Goal: Task Accomplishment & Management: Complete application form

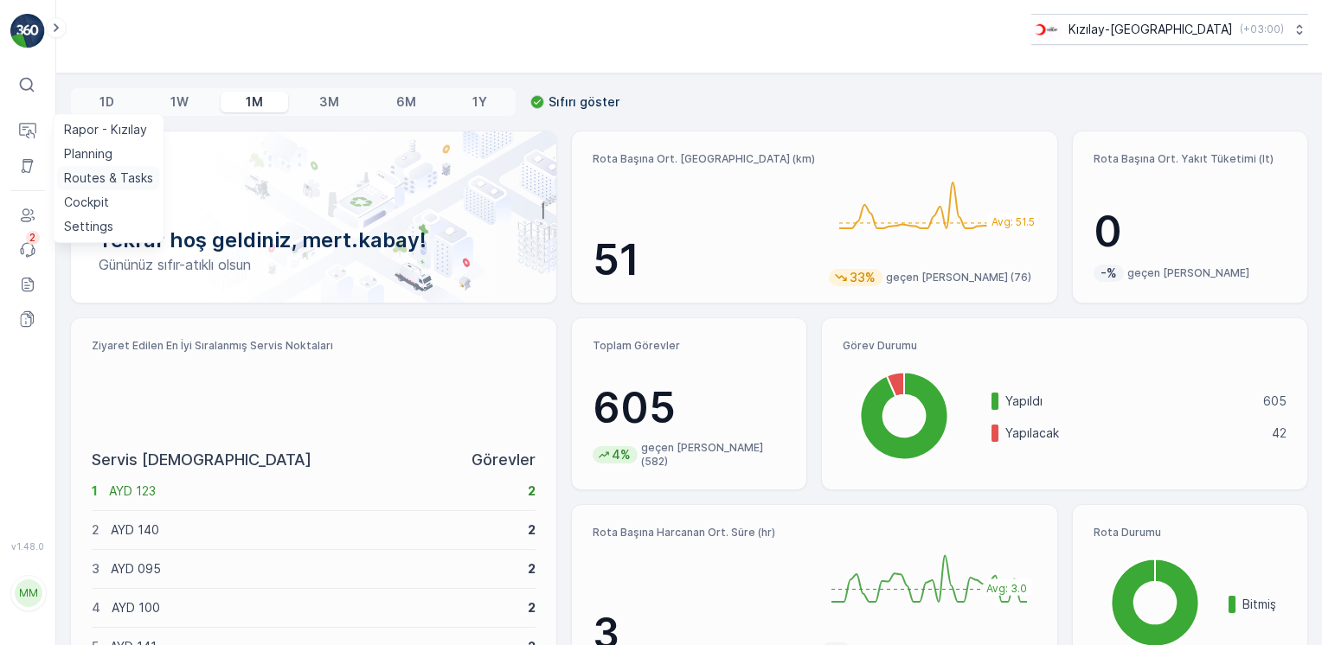
click at [90, 177] on p "Routes & Tasks" at bounding box center [108, 178] width 89 height 17
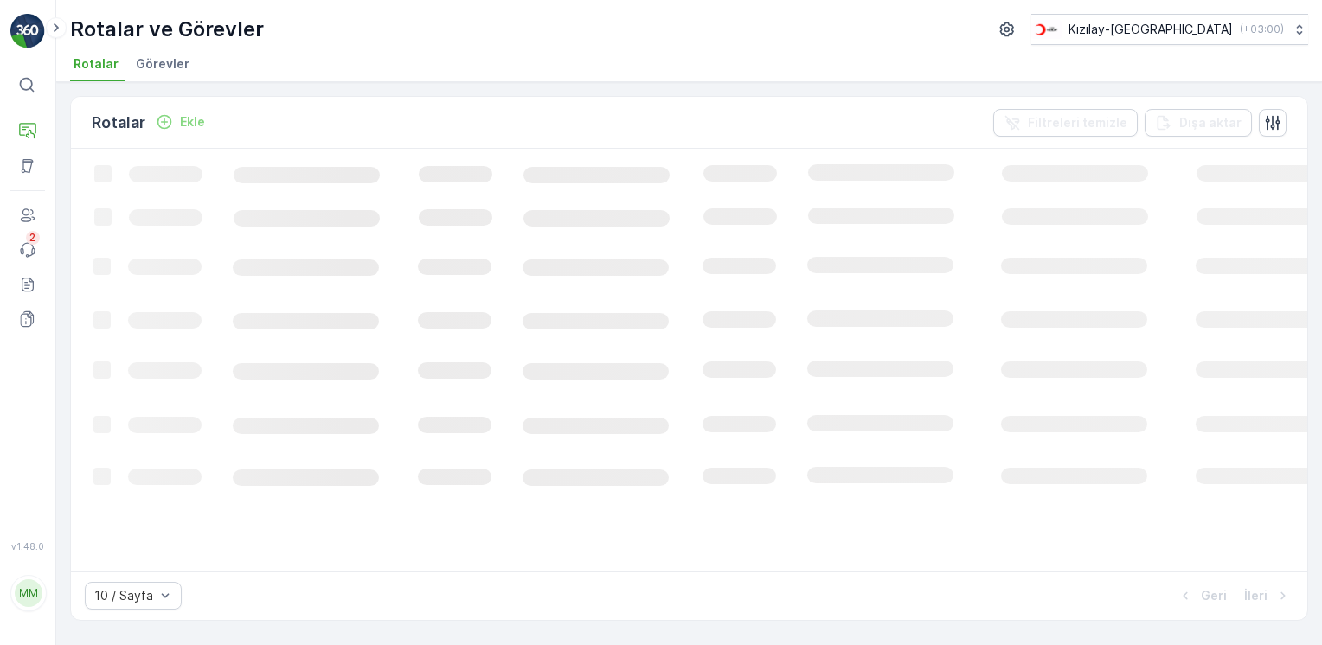
click at [161, 67] on span "Görevler" at bounding box center [163, 63] width 54 height 17
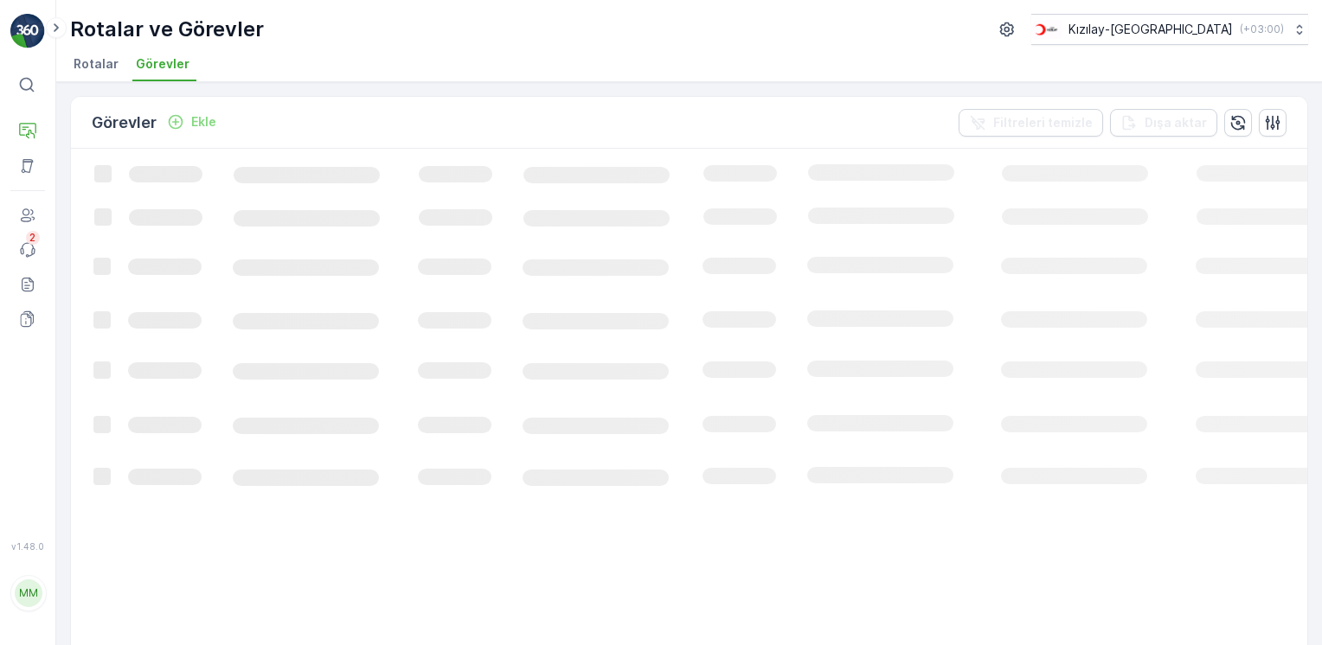
click at [204, 127] on p "Ekle" at bounding box center [203, 121] width 25 height 17
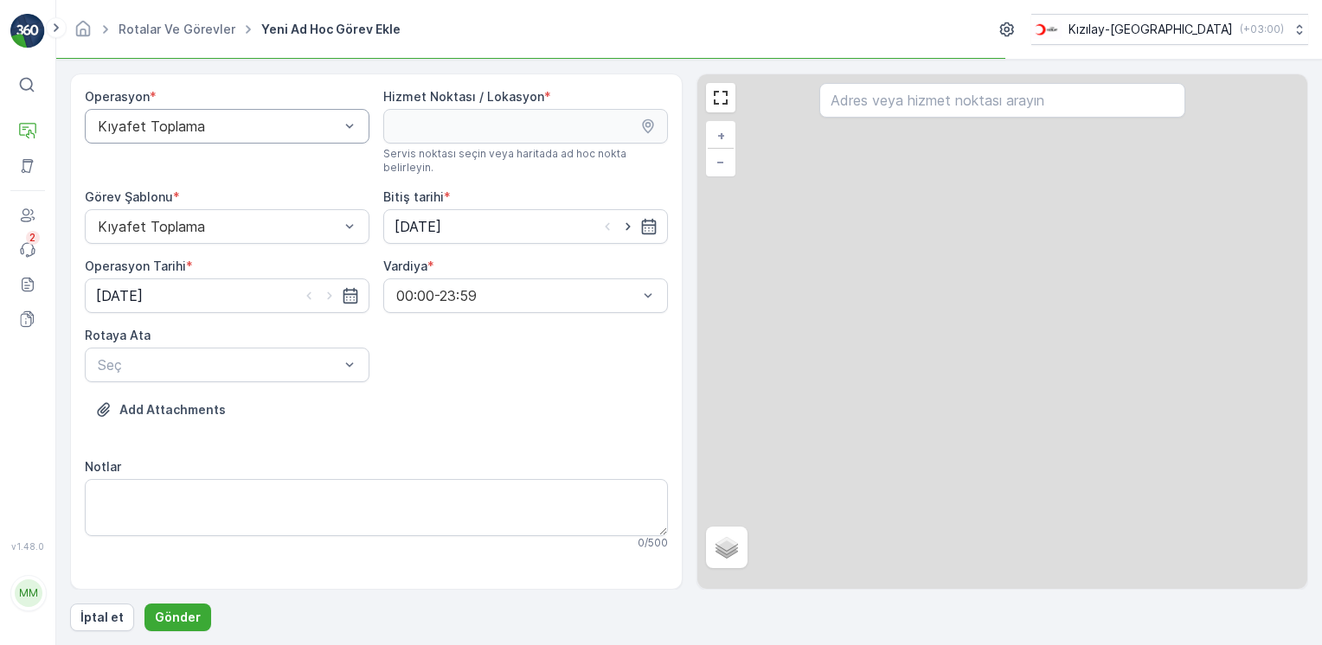
click at [207, 137] on div "Kıyafet Toplama" at bounding box center [227, 126] width 285 height 35
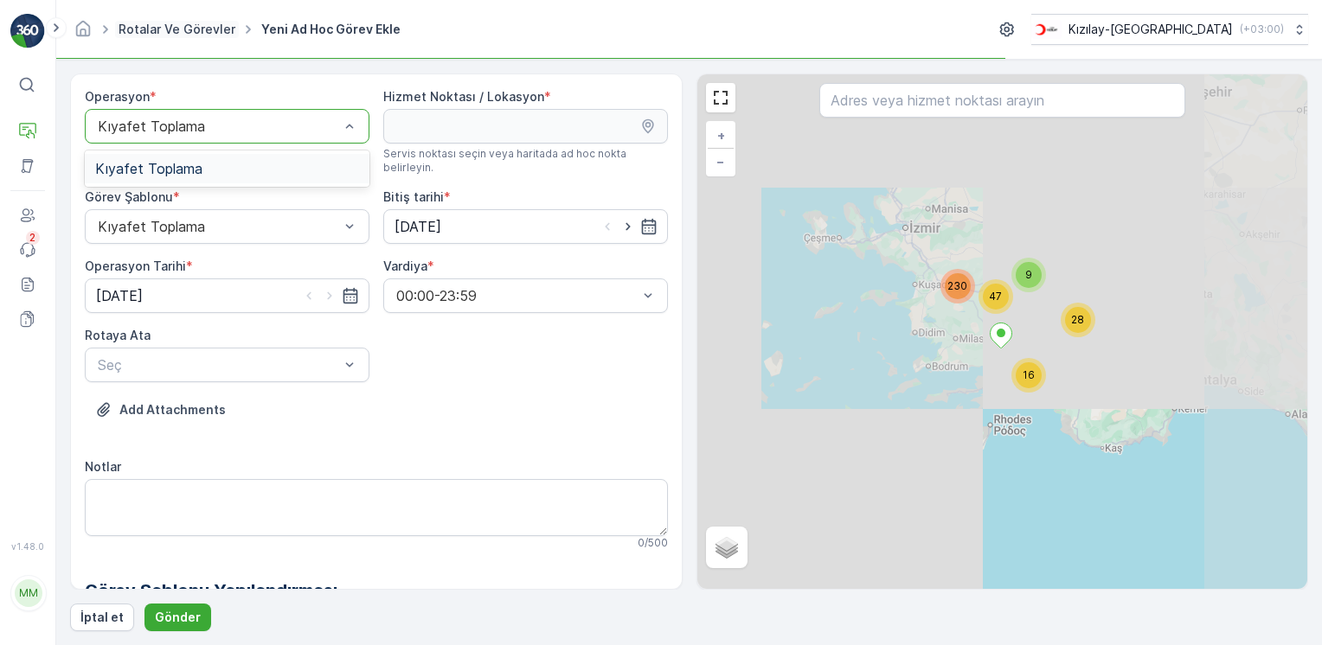
click at [191, 30] on link "Rotalar ve Görevler" at bounding box center [177, 29] width 117 height 15
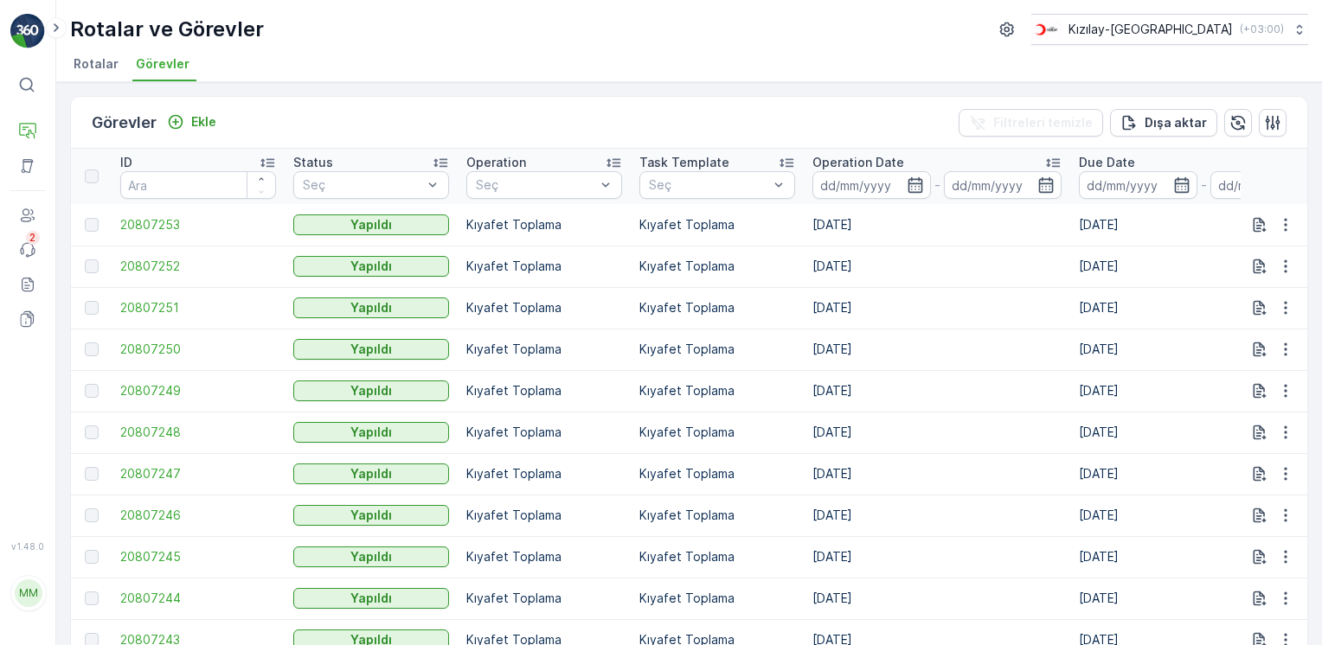
click at [112, 61] on span "Rotalar" at bounding box center [96, 63] width 45 height 17
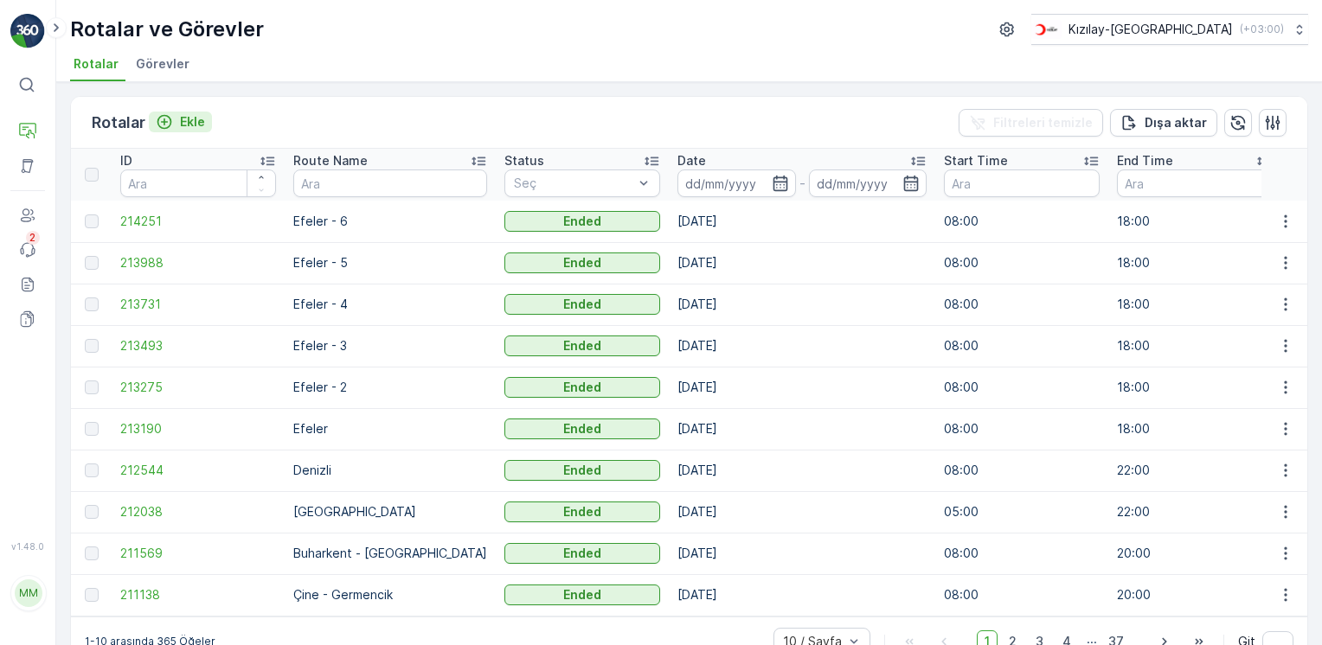
click at [177, 123] on div "Ekle" at bounding box center [180, 121] width 49 height 17
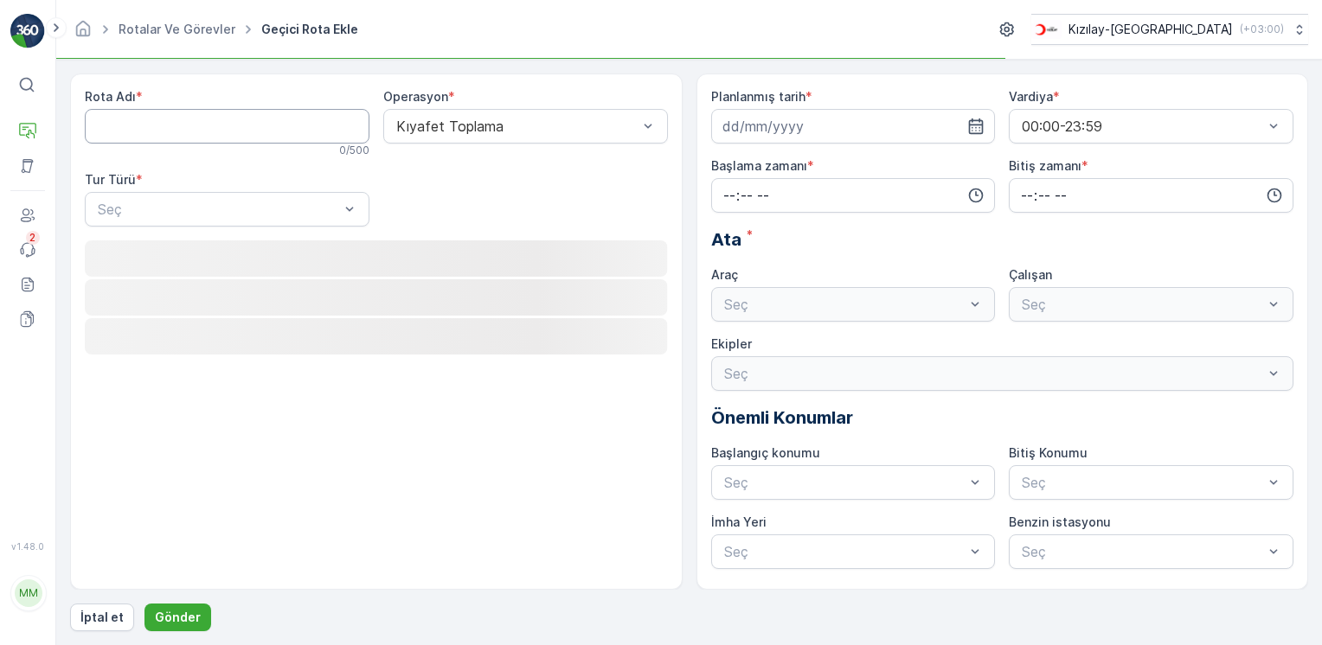
click at [234, 123] on Adı "Rota Adı" at bounding box center [227, 126] width 285 height 35
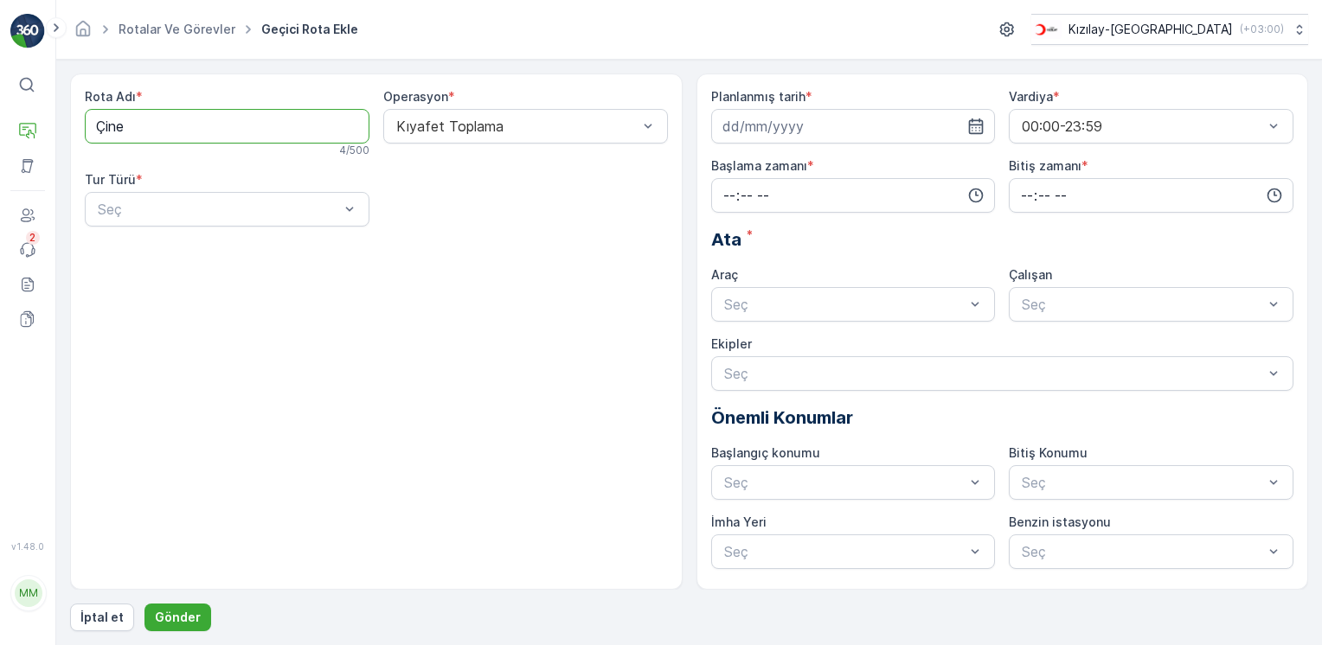
type Adı "Çine - Germencik"
click at [461, 137] on div "Kıyafet Toplama" at bounding box center [525, 126] width 285 height 35
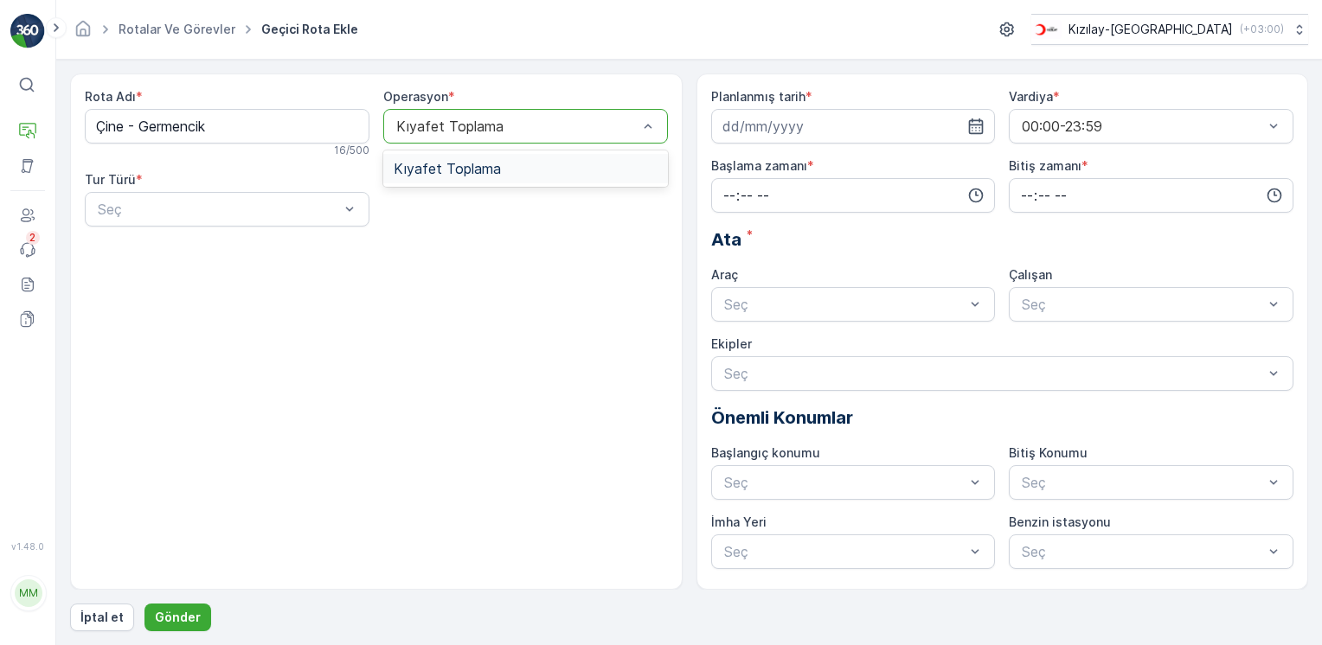
click at [459, 161] on span "Kıyafet Toplama" at bounding box center [447, 169] width 107 height 16
click at [218, 220] on div "Seç" at bounding box center [227, 209] width 285 height 35
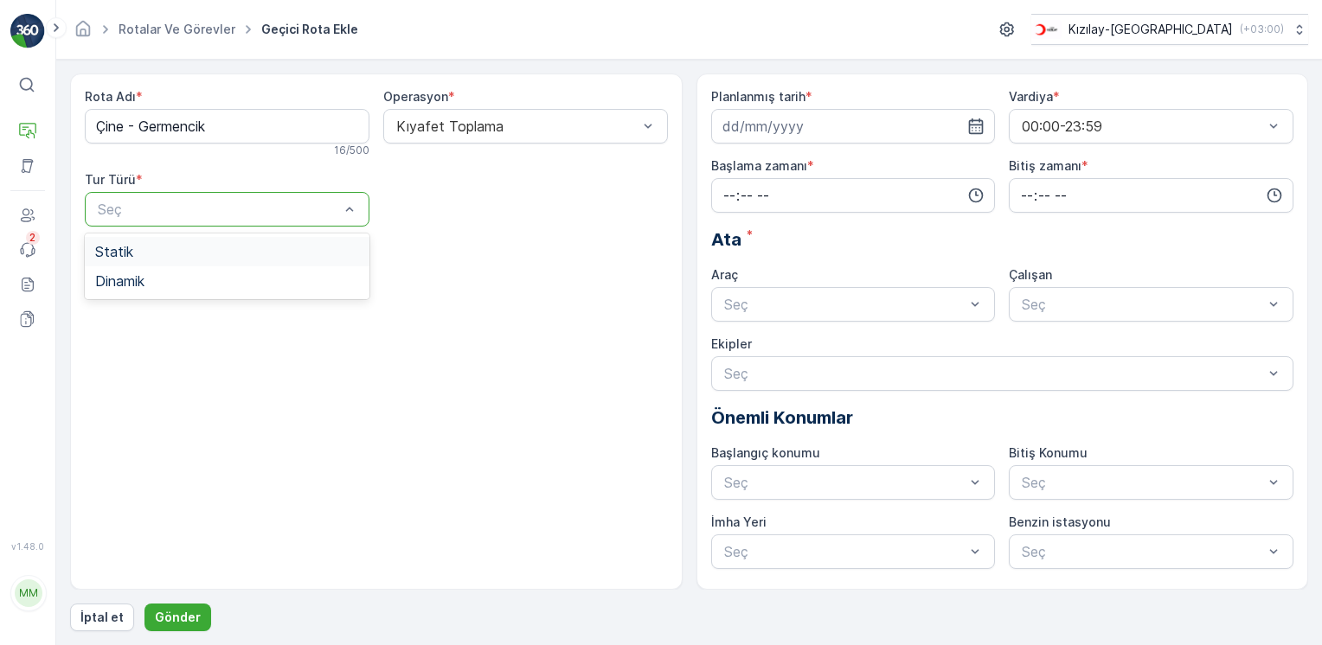
click at [166, 249] on div "Statik" at bounding box center [227, 252] width 264 height 16
click at [564, 214] on div at bounding box center [517, 210] width 245 height 16
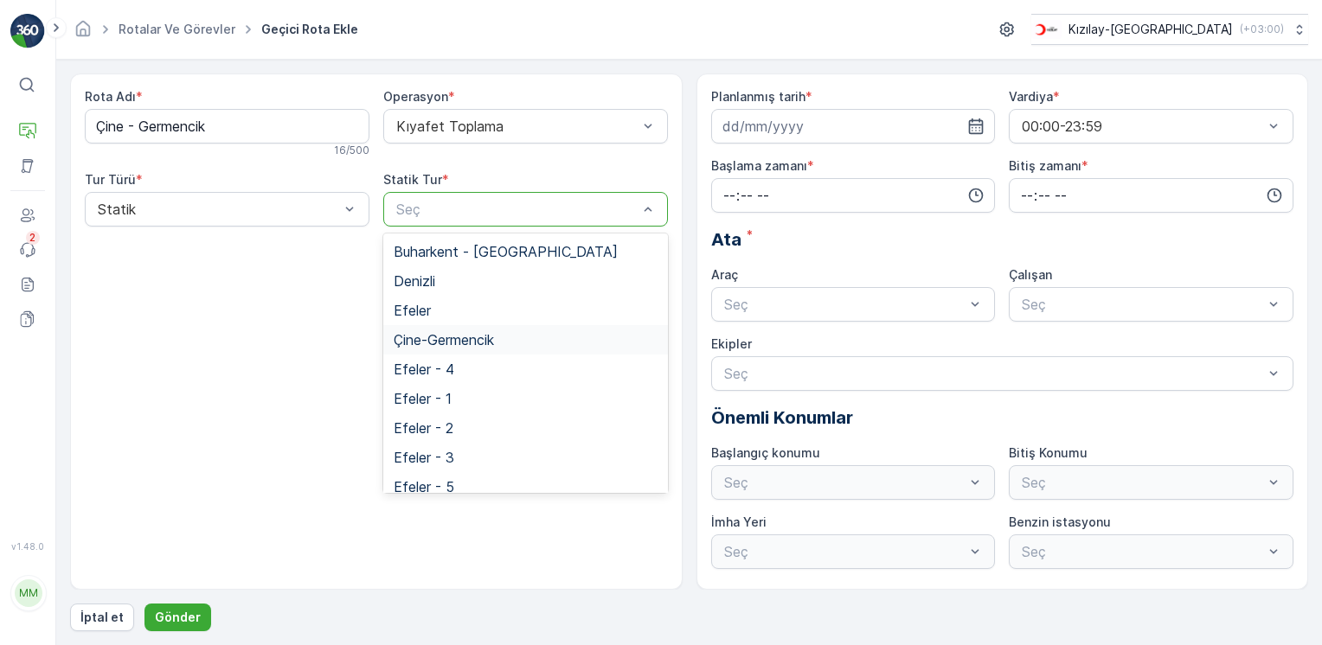
click at [457, 348] on div "Çine-Germencik" at bounding box center [525, 339] width 285 height 29
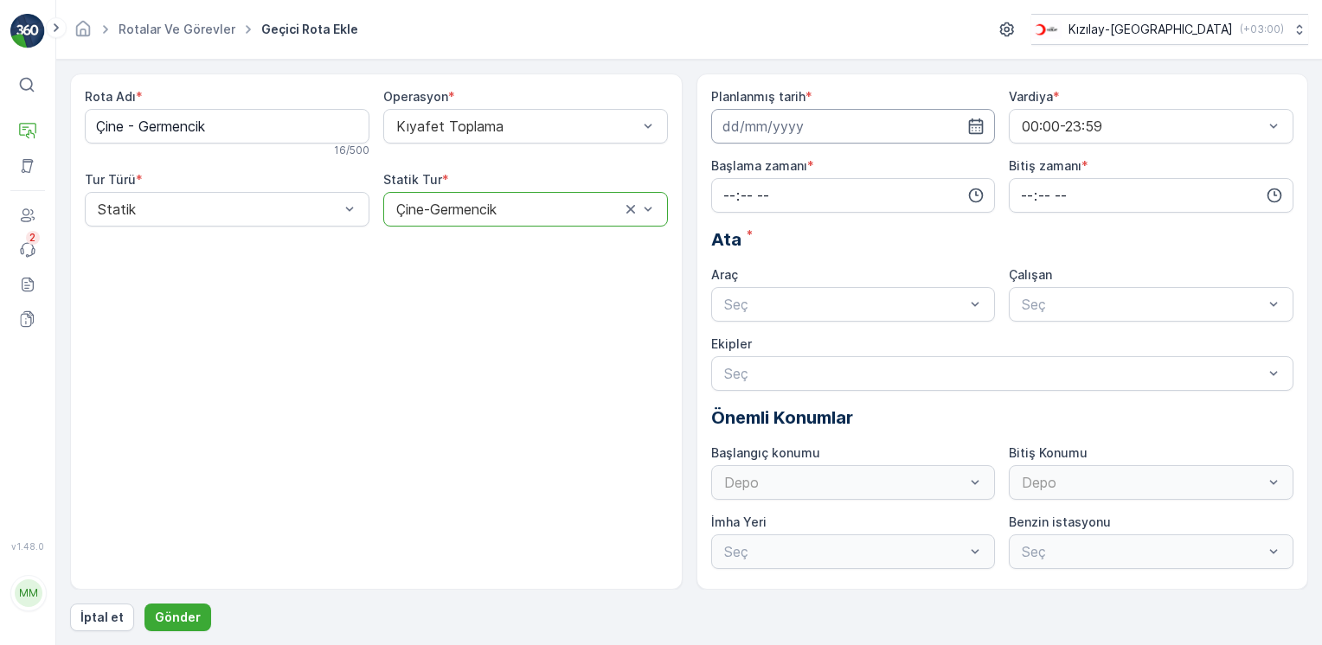
click at [985, 129] on input at bounding box center [853, 126] width 285 height 35
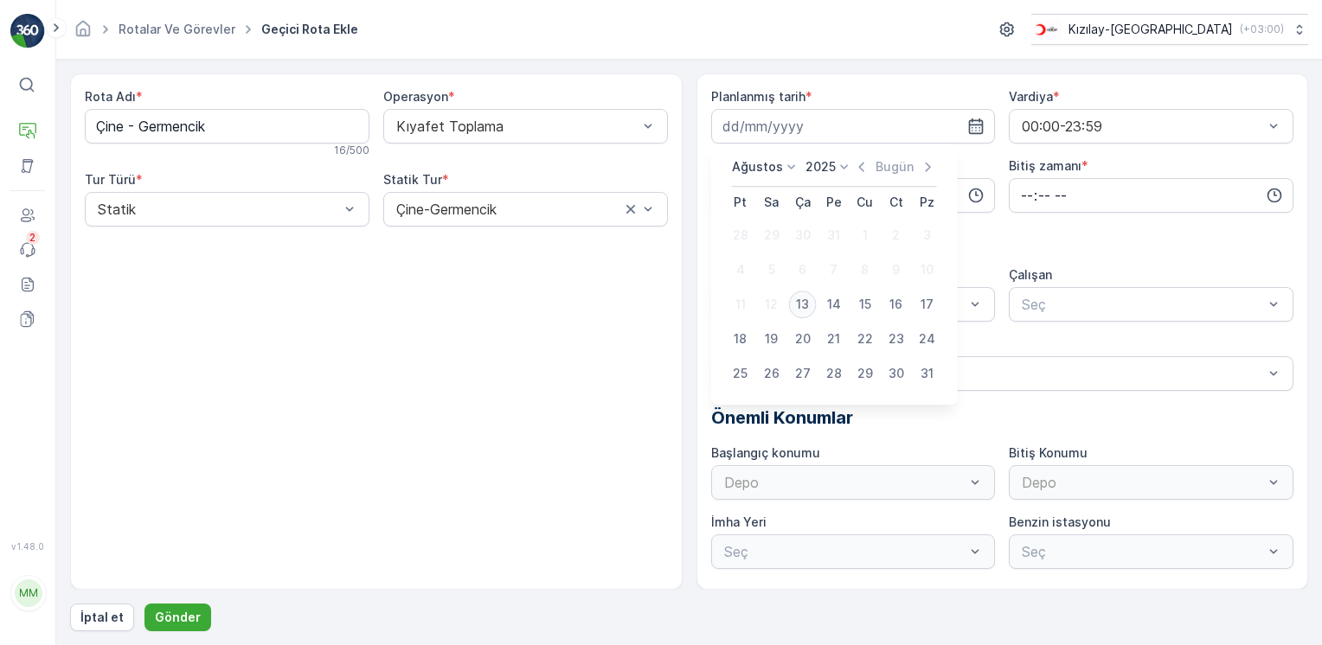
click at [804, 308] on div "13" at bounding box center [803, 305] width 28 height 28
type input "[DATE]"
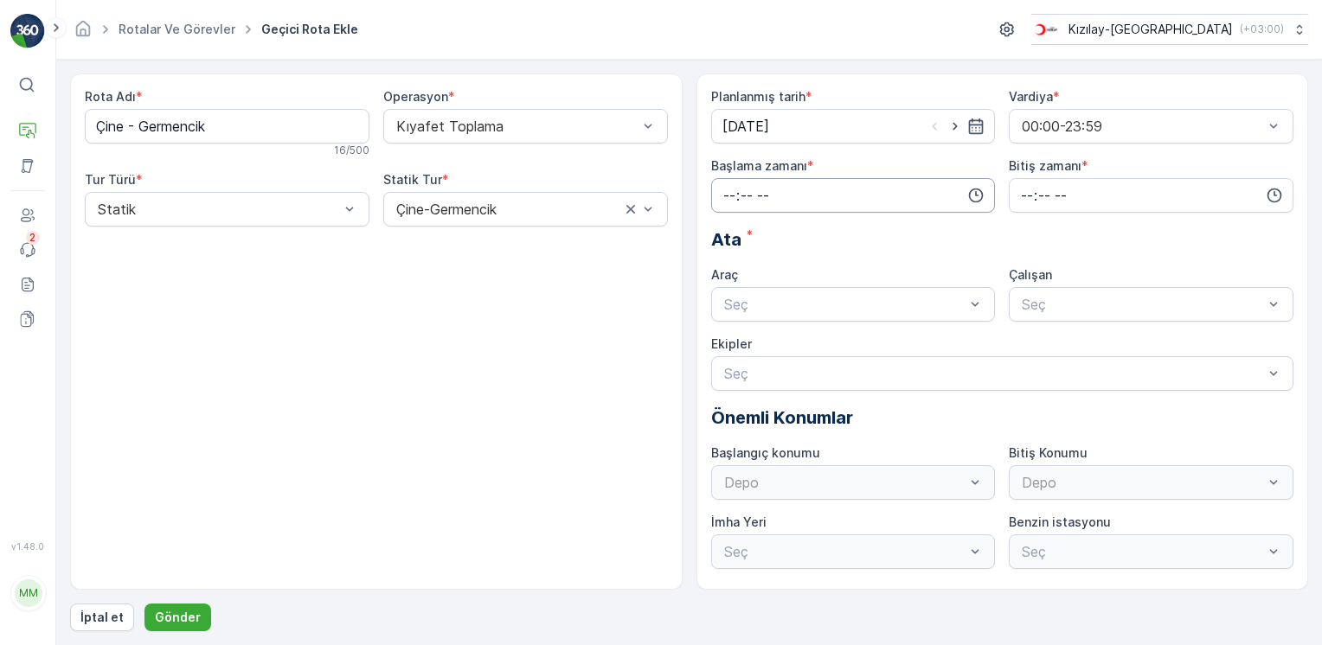
click at [954, 204] on input "time" at bounding box center [853, 195] width 285 height 35
click at [733, 331] on span "08" at bounding box center [730, 335] width 16 height 17
type input "08:00"
click at [1270, 192] on icon "button" at bounding box center [1274, 195] width 17 height 17
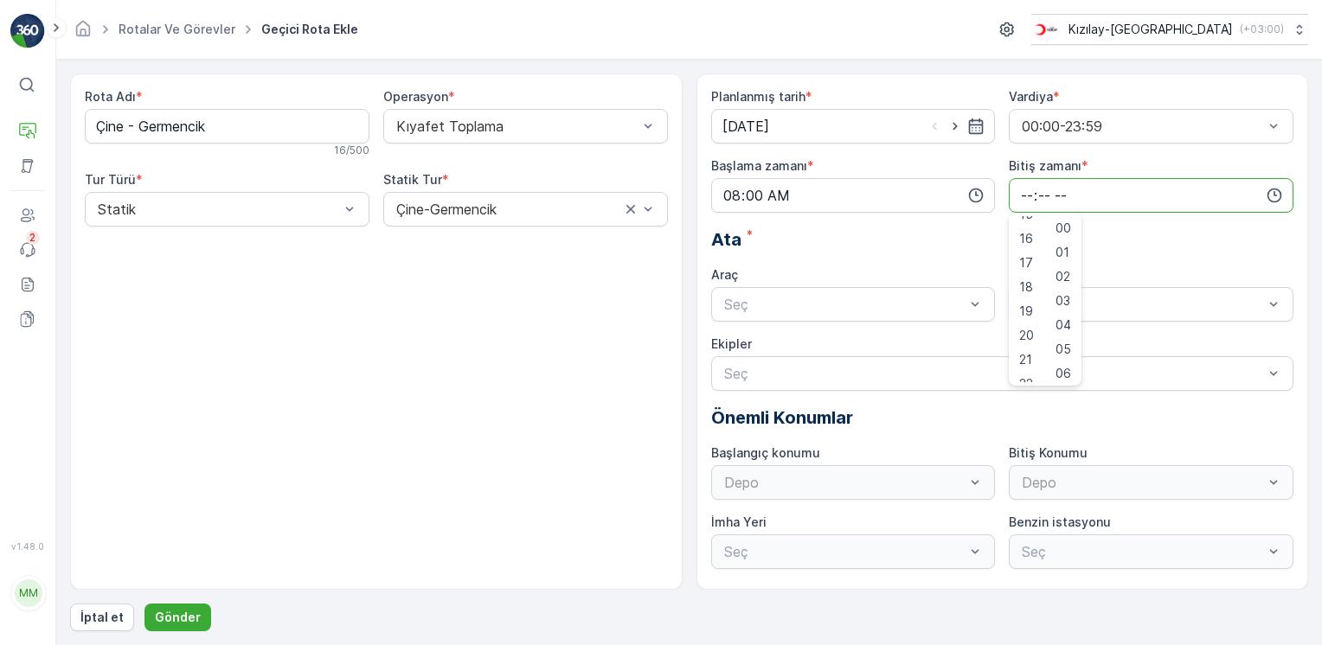
scroll to position [415, 0]
click at [1032, 248] on div "18" at bounding box center [1026, 249] width 29 height 24
type input "18:00"
click at [905, 306] on div at bounding box center [844, 305] width 245 height 16
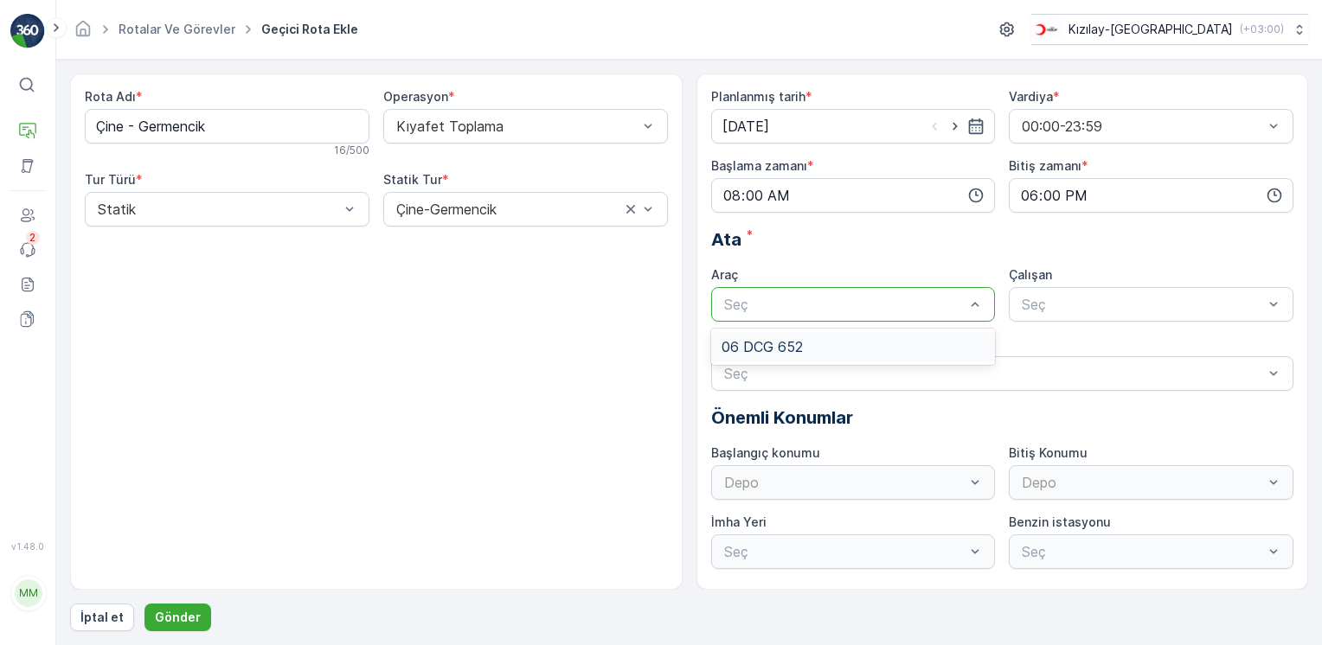
click at [831, 356] on div "06 DCG 652" at bounding box center [853, 346] width 285 height 29
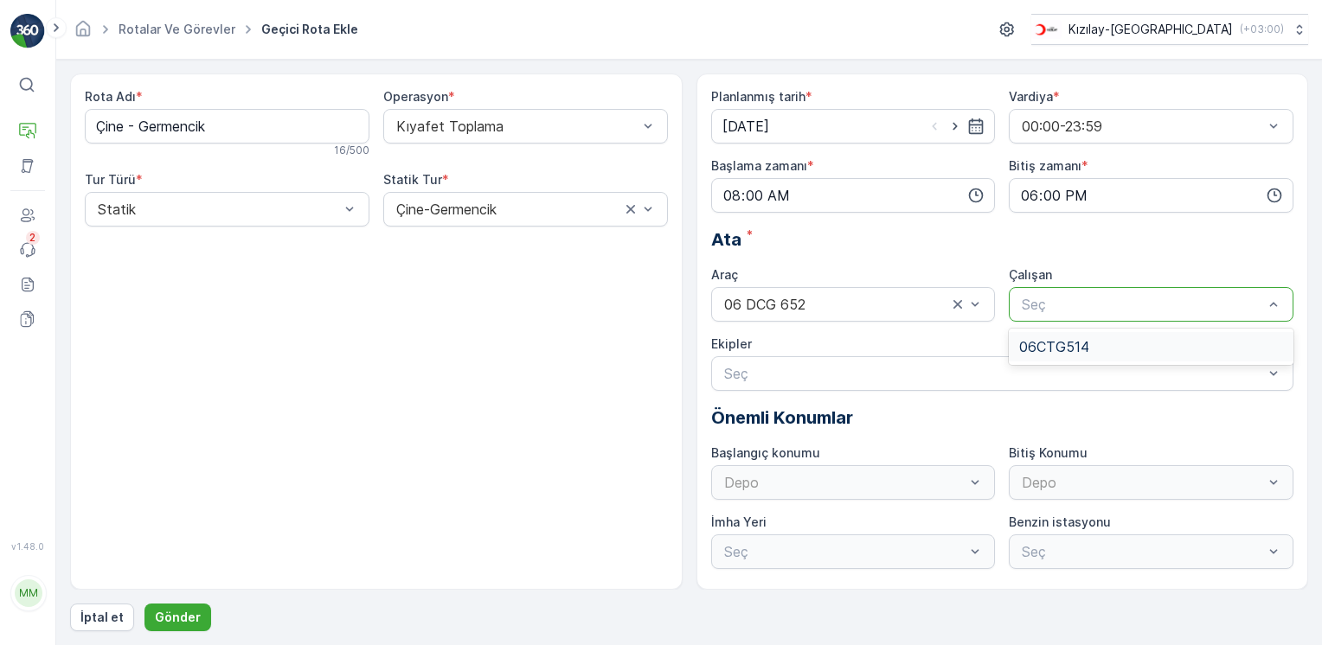
click at [1068, 306] on div at bounding box center [1142, 305] width 245 height 16
click at [1068, 342] on span "06CTG514" at bounding box center [1054, 347] width 70 height 16
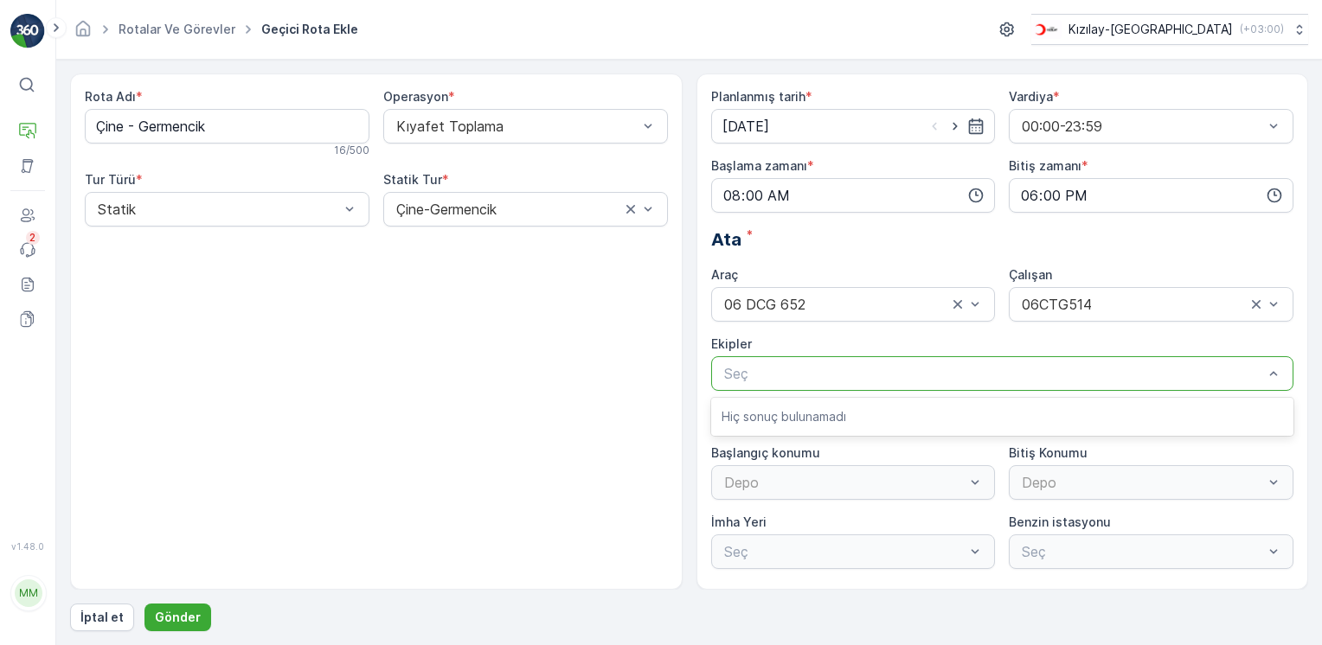
click at [588, 391] on div "Rota Adı * Çine - Germencik 16 / 500 Operasyon * Kıyafet Toplama Tur Türü * Sta…" at bounding box center [376, 332] width 613 height 517
click at [574, 426] on div "Rota Adı * Çine - Germencik 16 / 500 Operasyon * Kıyafet Toplama Tur Türü * Sta…" at bounding box center [376, 332] width 613 height 517
click at [900, 366] on div at bounding box center [993, 374] width 543 height 16
click at [526, 370] on div "Rota Adı * Çine - Germencik 16 / 500 Operasyon * Kıyafet Toplama Tur Türü * Sta…" at bounding box center [376, 332] width 613 height 517
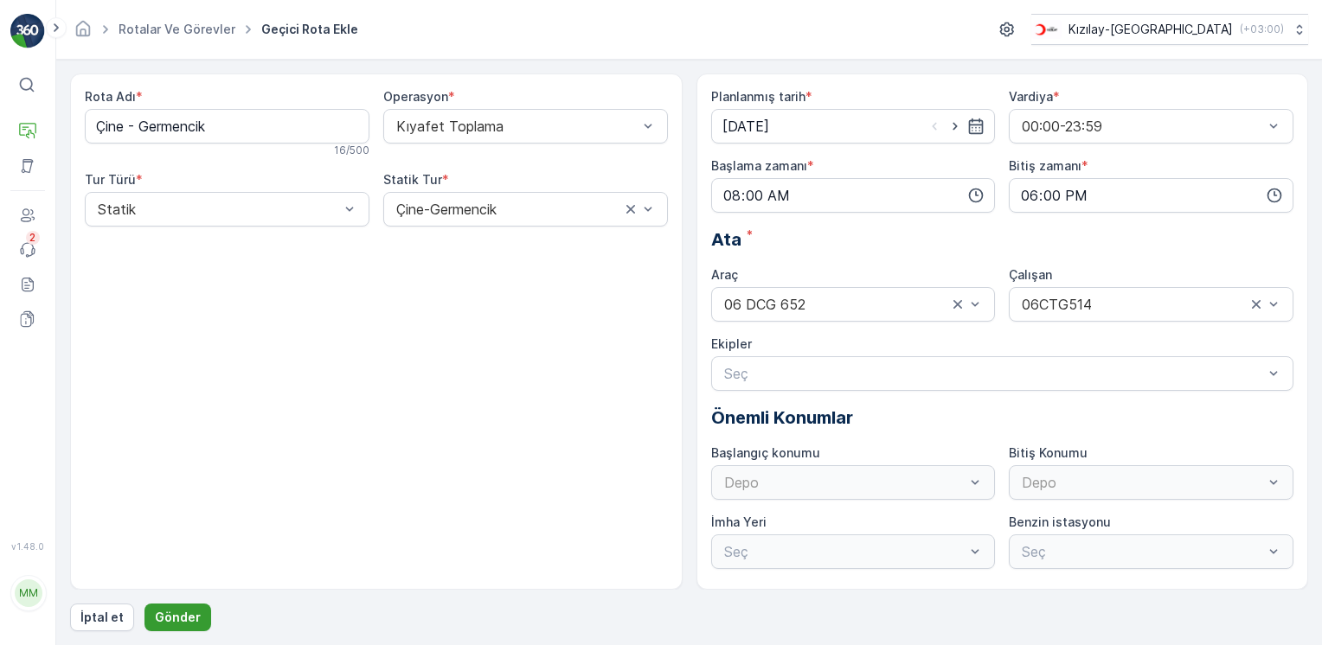
click at [189, 607] on button "Gönder" at bounding box center [177, 618] width 67 height 28
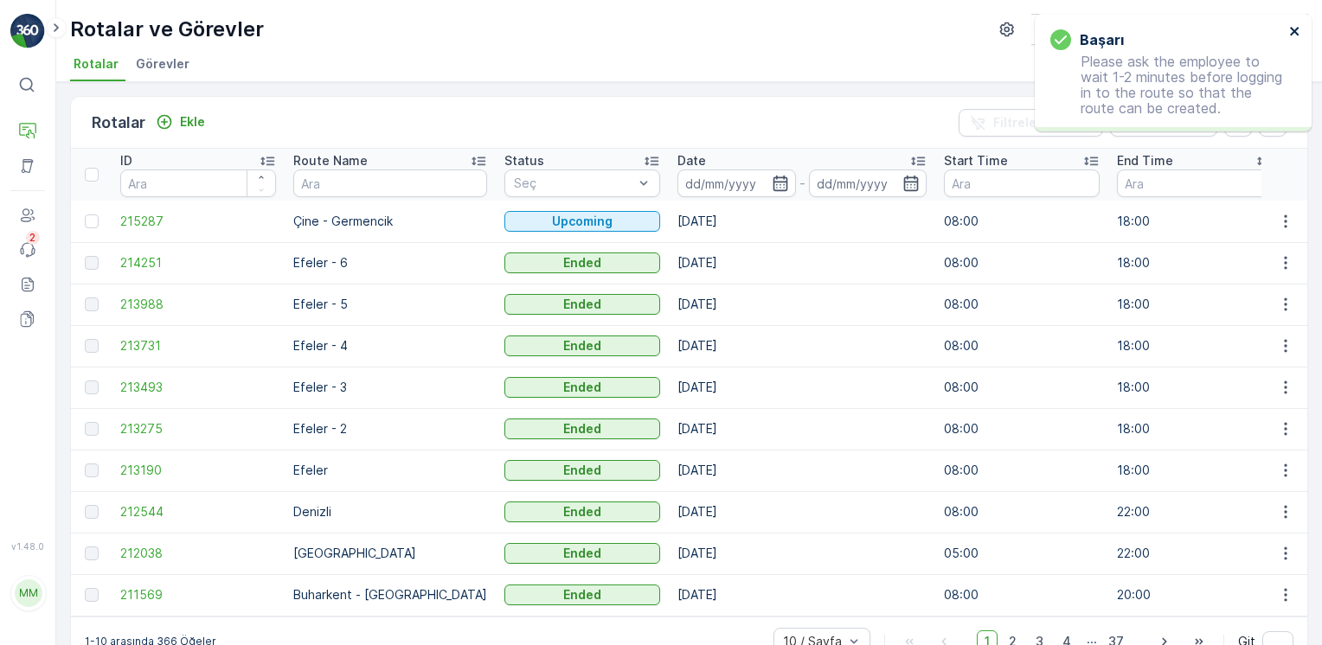
click at [1291, 32] on icon "close" at bounding box center [1295, 31] width 12 height 14
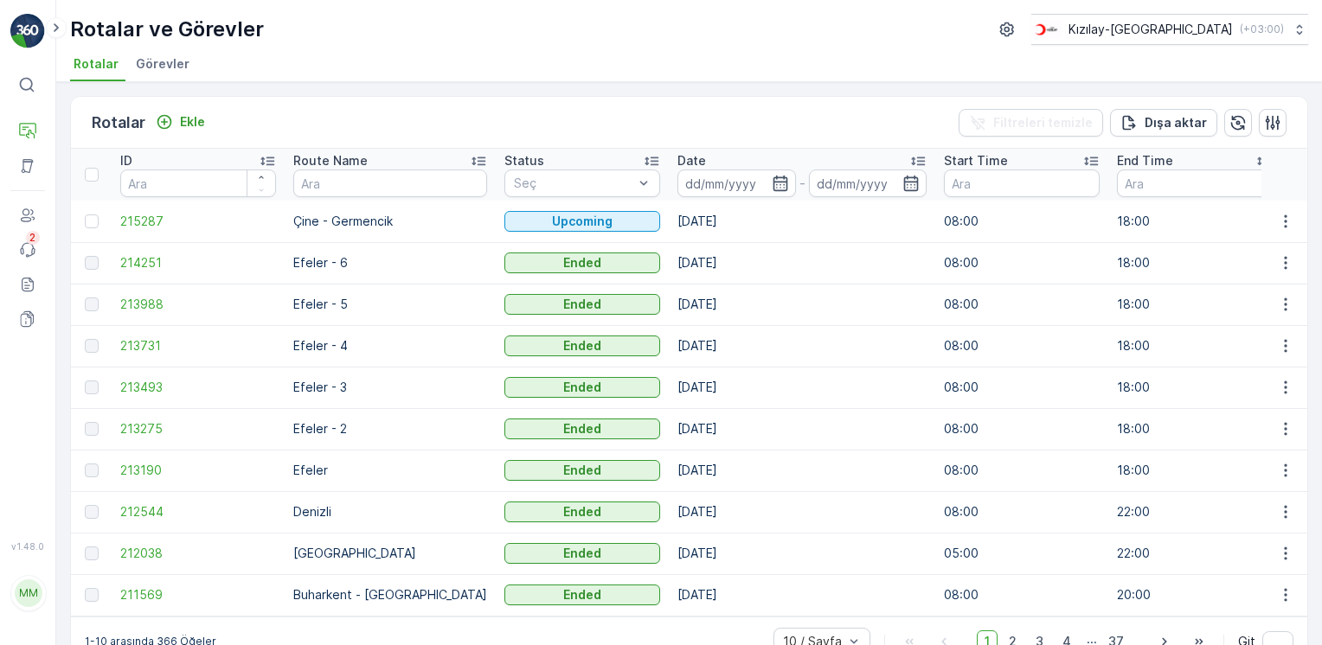
click at [26, 31] on img at bounding box center [27, 31] width 35 height 35
